Goal: Obtain resource: Obtain resource

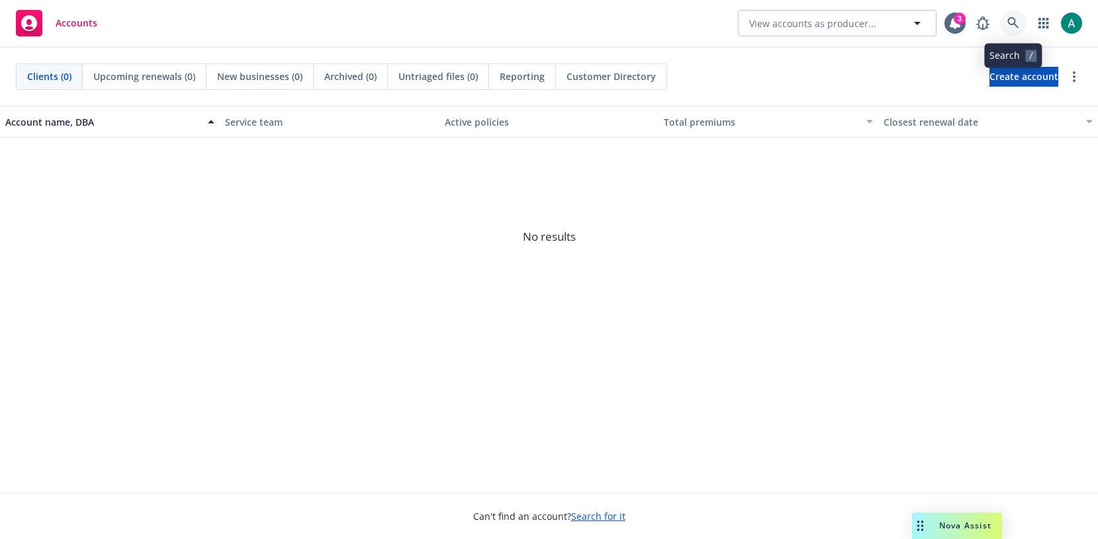
click at [1015, 22] on icon at bounding box center [1013, 23] width 12 height 12
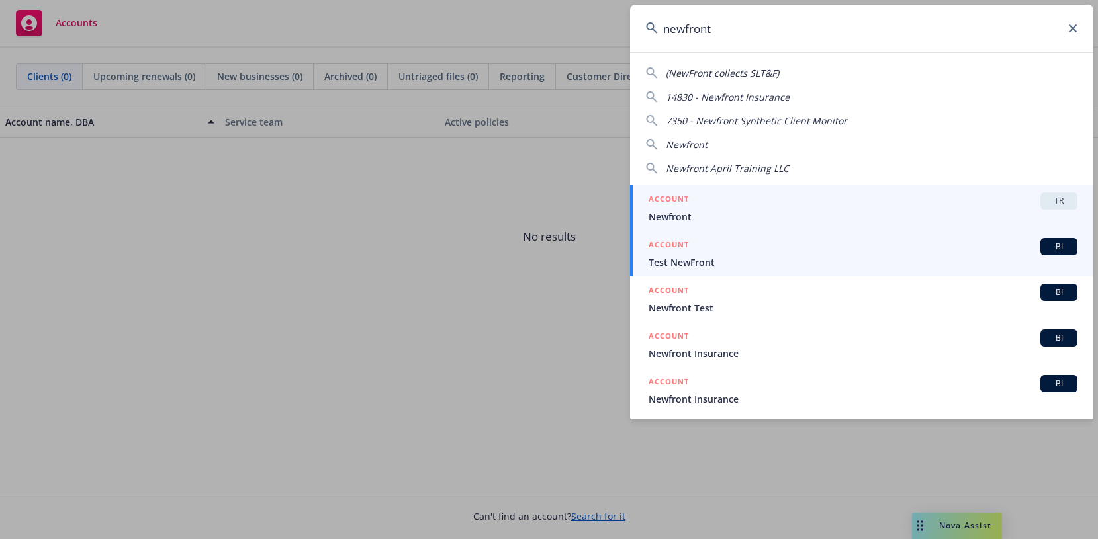
type input "newfront"
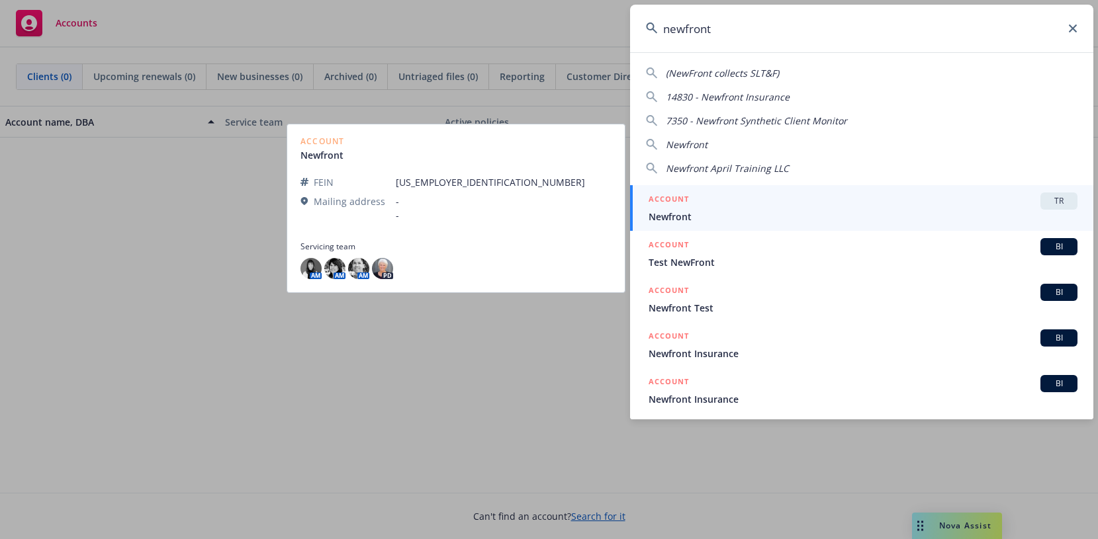
click at [884, 196] on div "ACCOUNT TR" at bounding box center [863, 201] width 429 height 17
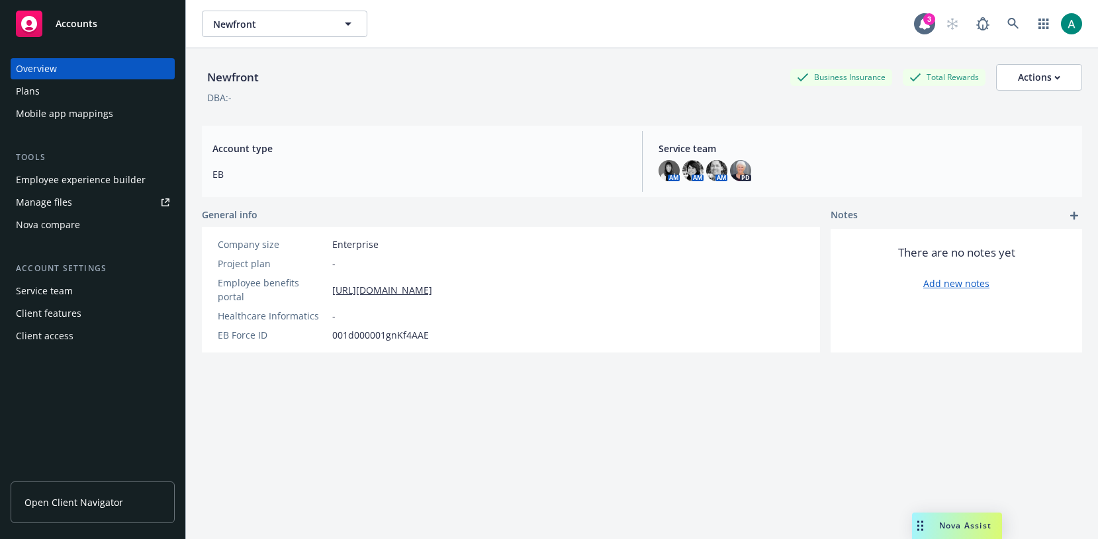
click at [96, 180] on div "Employee experience builder" at bounding box center [81, 179] width 130 height 21
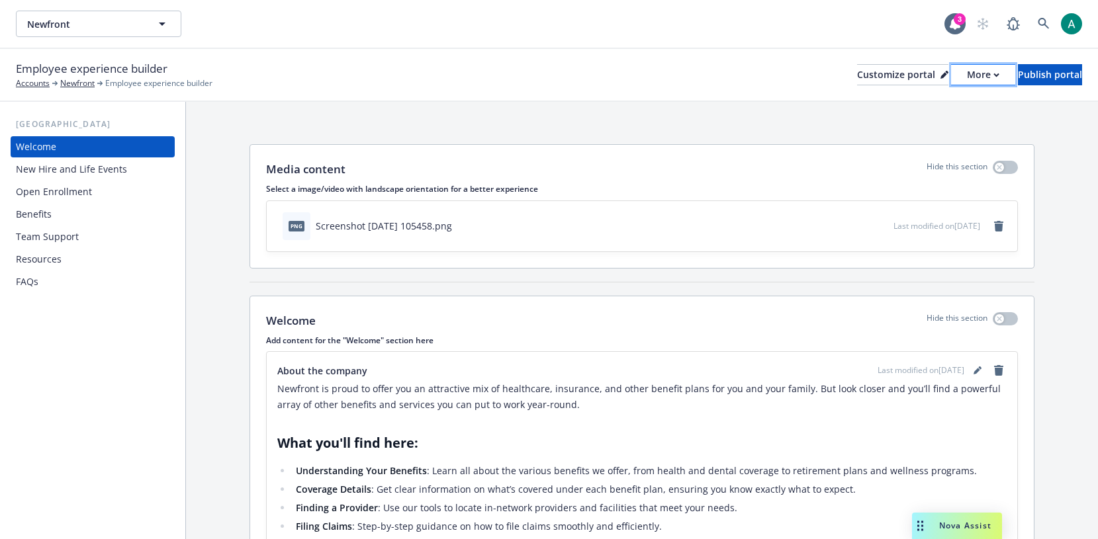
click at [967, 75] on div "More" at bounding box center [983, 75] width 32 height 20
click at [906, 129] on link "Copy portal link" at bounding box center [912, 131] width 120 height 26
click at [941, 532] on div "Nova Assist" at bounding box center [957, 526] width 90 height 26
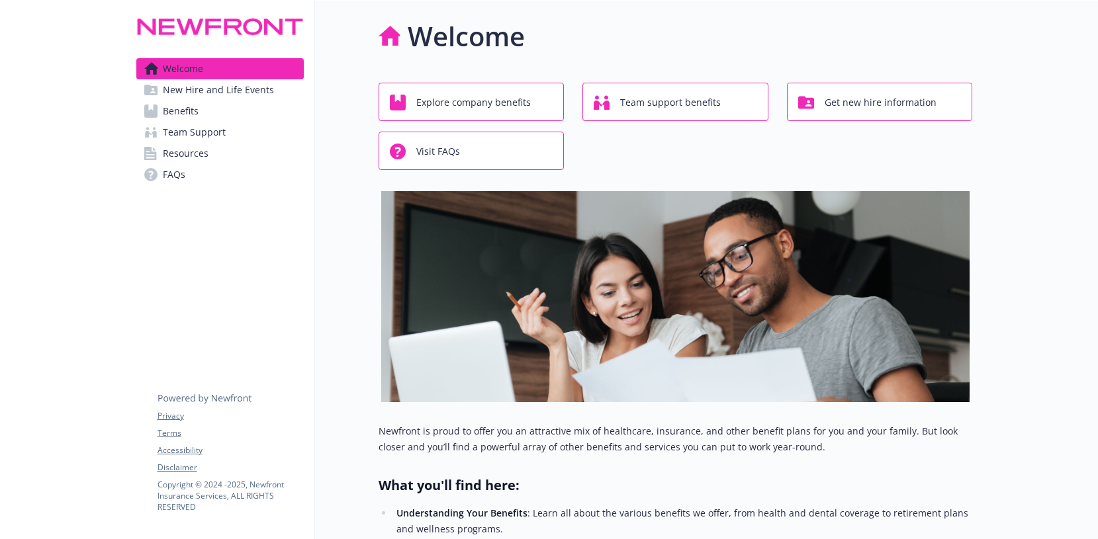
click at [242, 89] on span "New Hire and Life Events" at bounding box center [218, 89] width 111 height 21
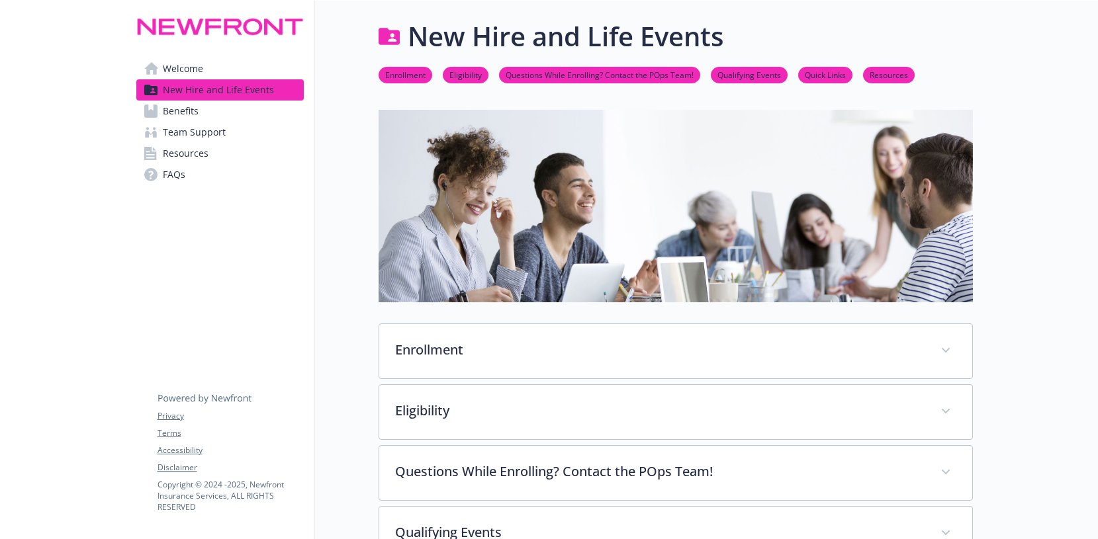
click at [236, 122] on link "Team Support" at bounding box center [219, 132] width 167 height 21
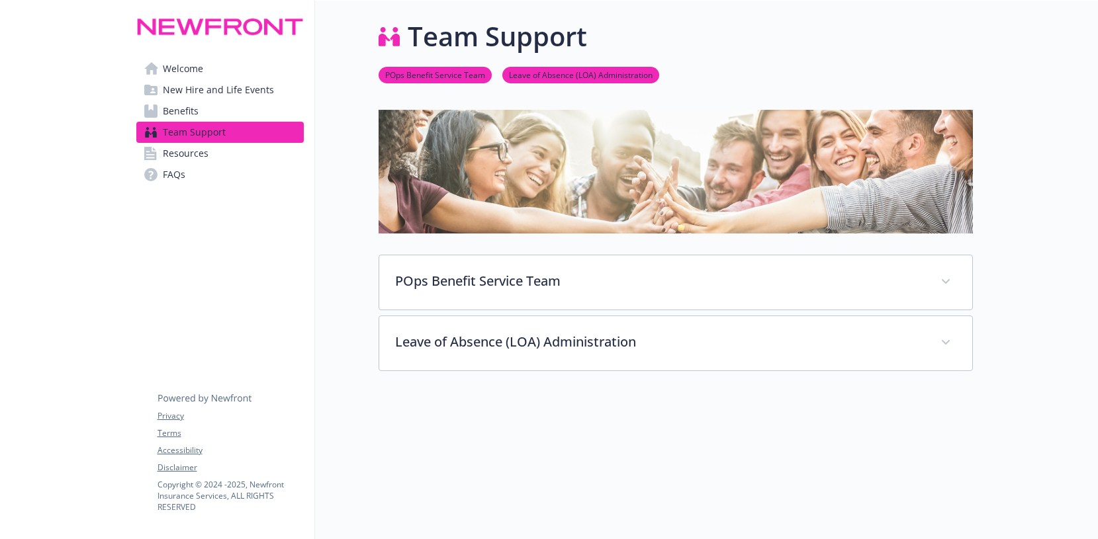
click at [236, 107] on link "Benefits" at bounding box center [219, 111] width 167 height 21
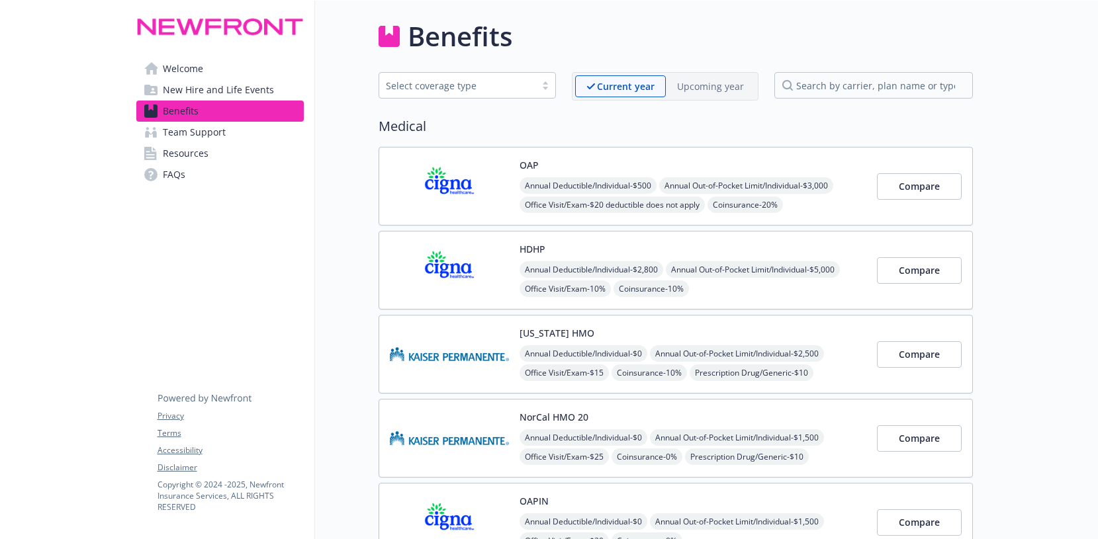
click at [236, 98] on span "New Hire and Life Events" at bounding box center [218, 89] width 111 height 21
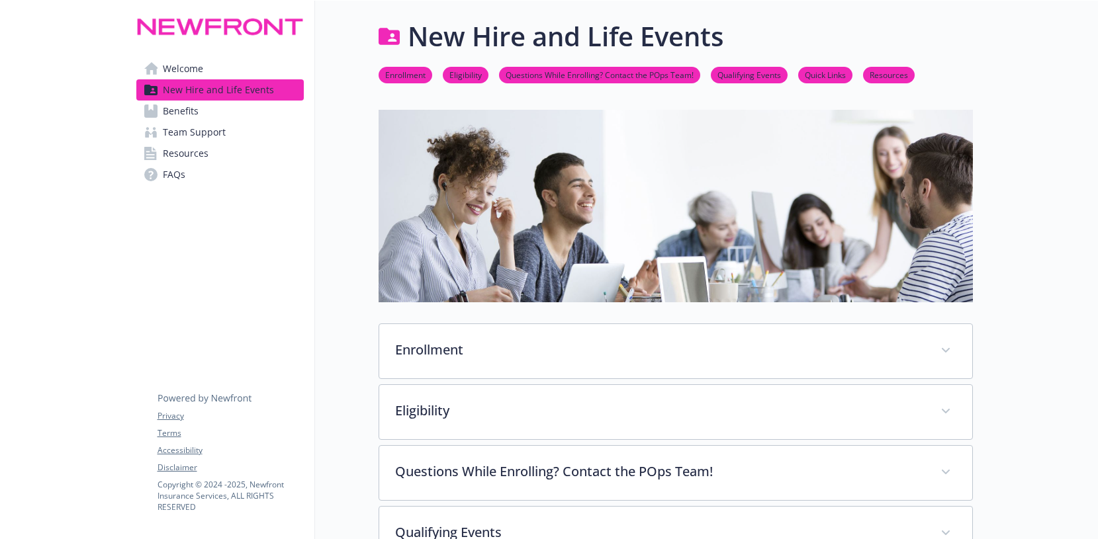
click at [229, 75] on link "Welcome" at bounding box center [219, 68] width 167 height 21
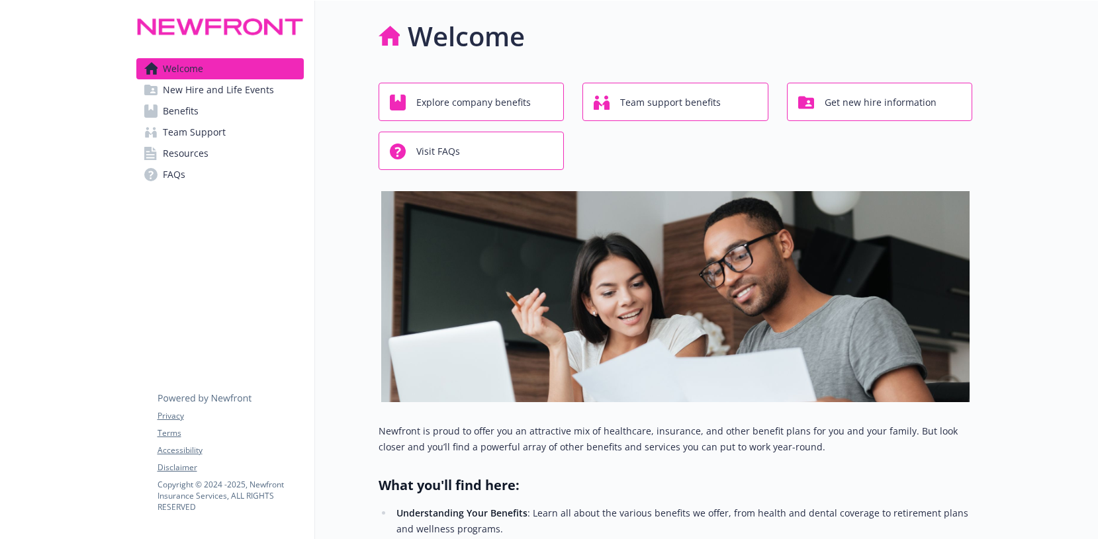
click at [227, 119] on link "Benefits" at bounding box center [219, 111] width 167 height 21
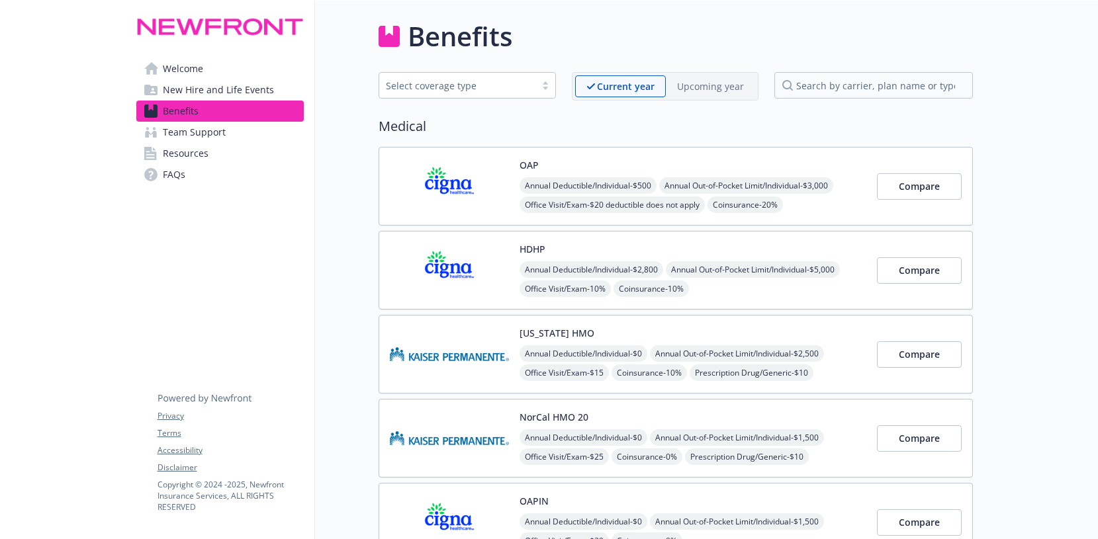
click at [227, 146] on link "Resources" at bounding box center [219, 153] width 167 height 21
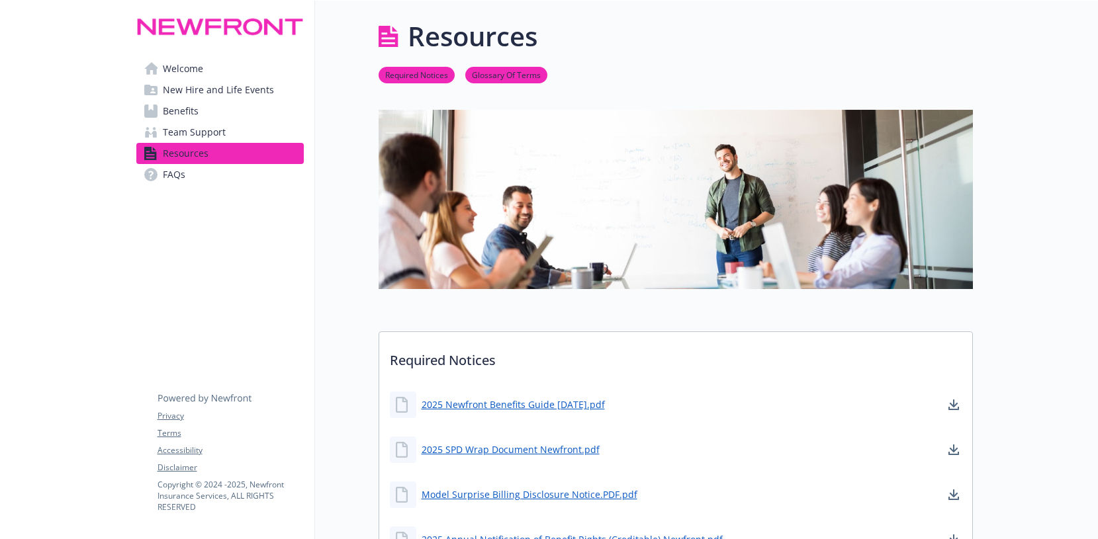
click at [227, 165] on link "FAQs" at bounding box center [219, 174] width 167 height 21
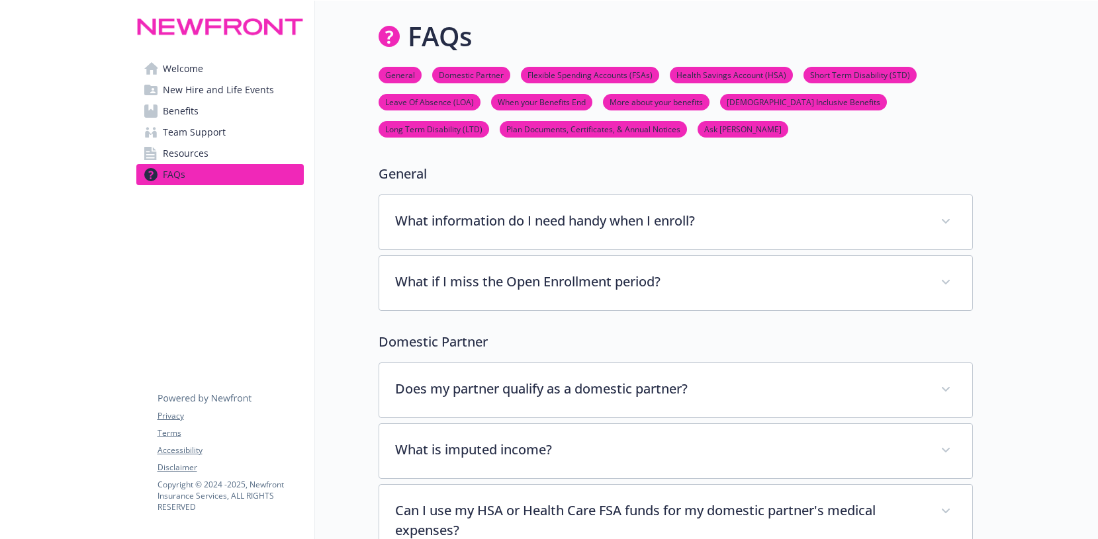
click at [221, 136] on span "Team Support" at bounding box center [194, 132] width 63 height 21
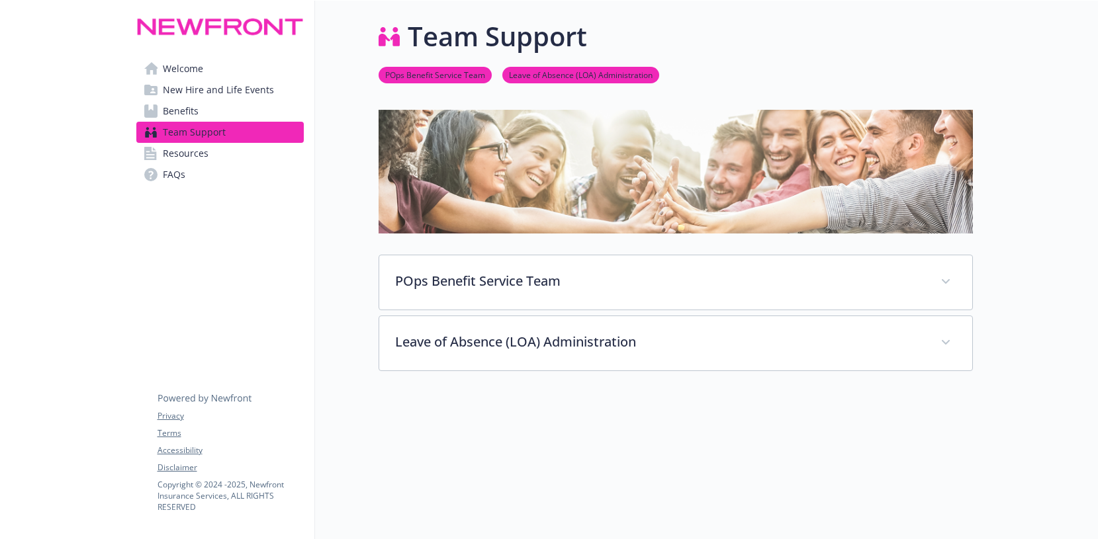
click at [216, 104] on link "Benefits" at bounding box center [219, 111] width 167 height 21
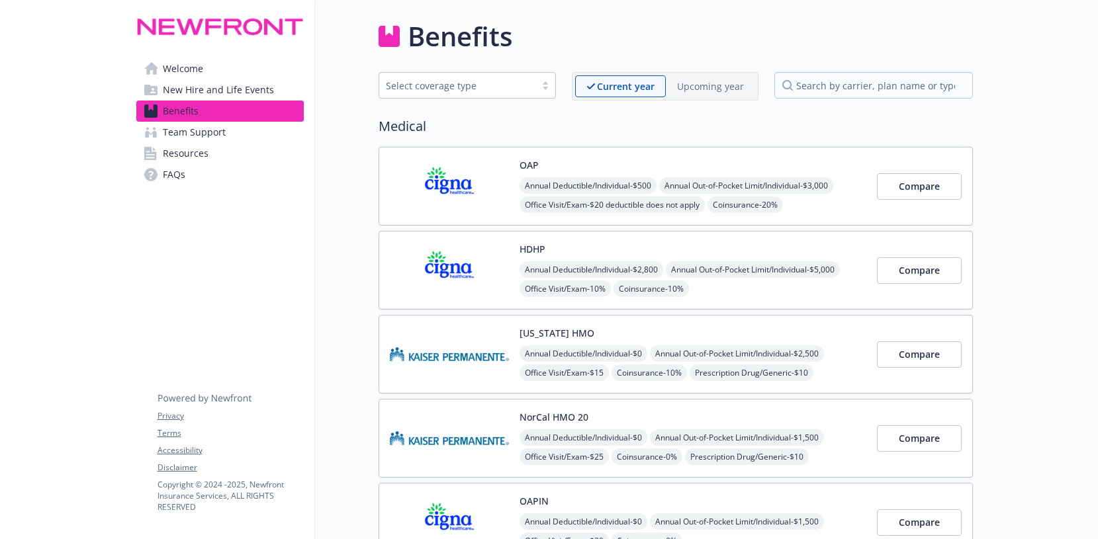
click at [169, 55] on div "Welcome New Hire and Life Events Benefits Team Support Resources FAQs Privacy T…" at bounding box center [220, 106] width 189 height 211
click at [167, 72] on span "Welcome" at bounding box center [183, 68] width 40 height 21
